Goal: Task Accomplishment & Management: Use online tool/utility

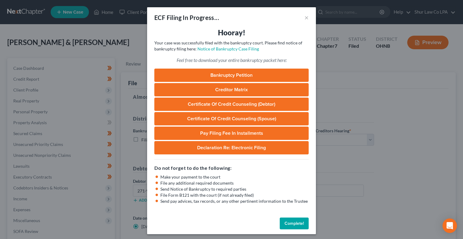
select select "0"
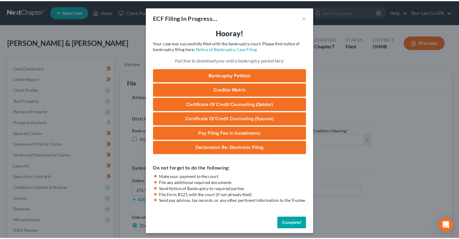
scroll to position [81, 0]
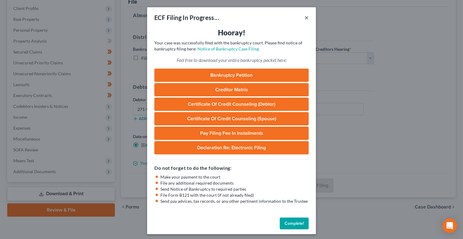
click at [305, 18] on button "×" at bounding box center [307, 17] width 4 height 7
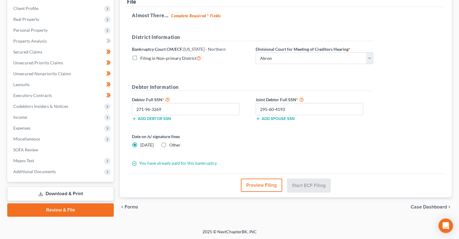
click at [230, 43] on div "District Information" at bounding box center [252, 39] width 247 height 12
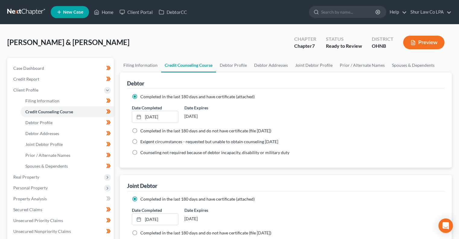
scroll to position [157, 0]
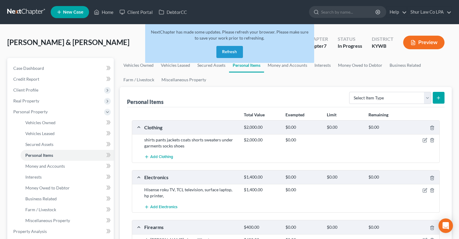
scroll to position [30, 0]
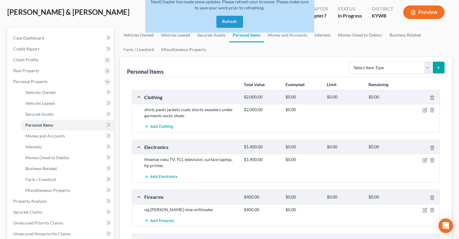
click at [233, 23] on button "Refresh" at bounding box center [229, 22] width 27 height 12
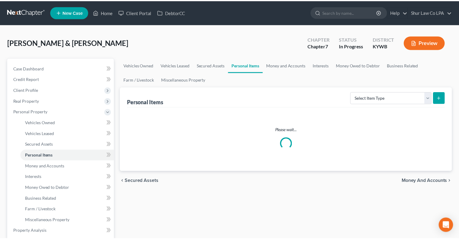
scroll to position [30, 0]
